Goal: Transaction & Acquisition: Download file/media

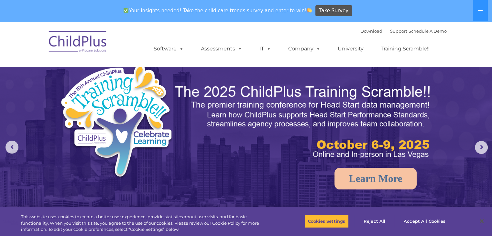
select select "MEDIUM"
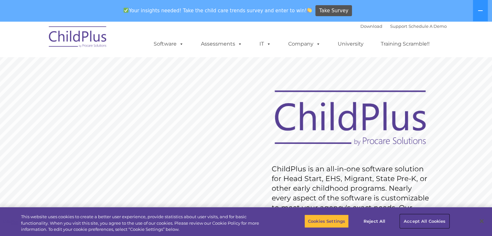
click at [415, 221] on button "Accept All Cookies" at bounding box center [424, 222] width 49 height 14
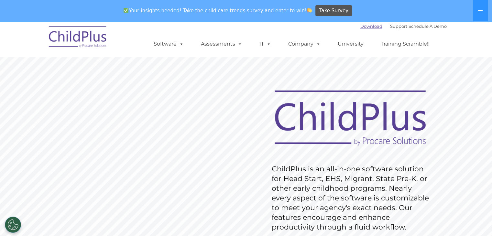
click at [362, 28] on link "Download" at bounding box center [372, 26] width 22 height 5
